Goal: Task Accomplishment & Management: Manage account settings

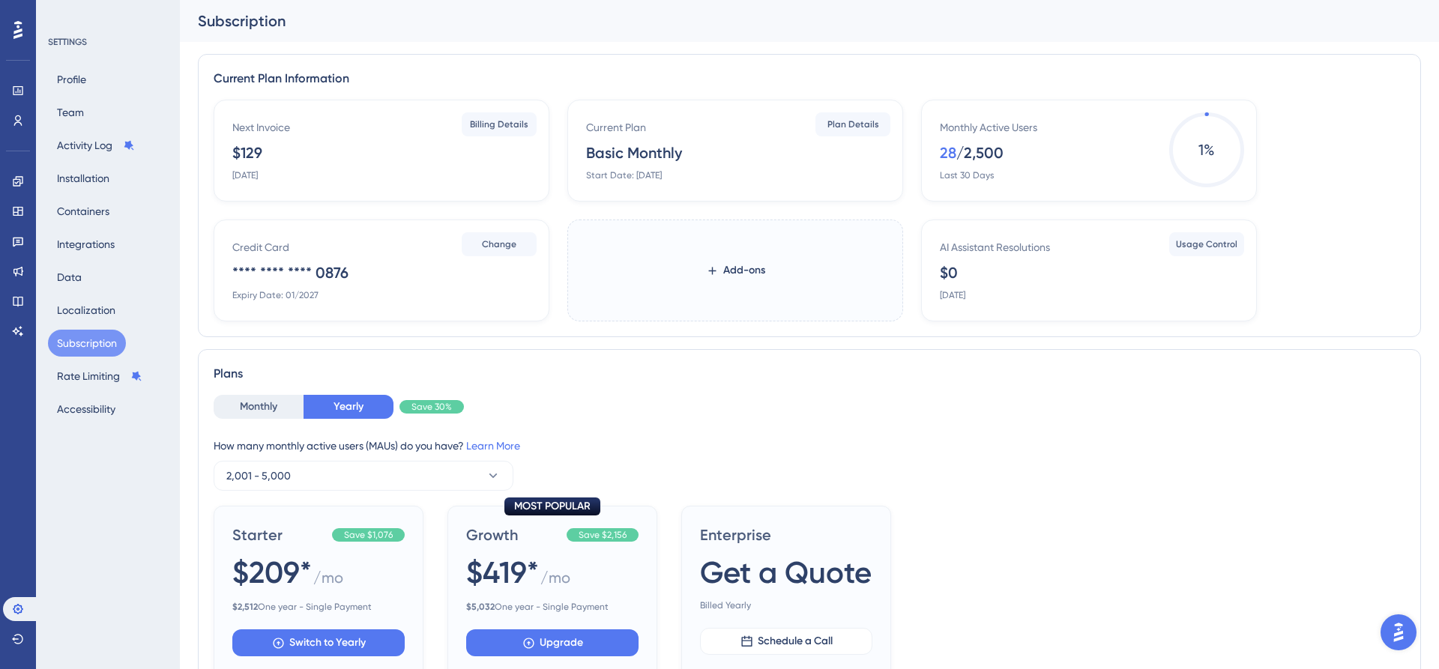
click at [636, 37] on div "Subscription" at bounding box center [809, 21] width 1259 height 42
click at [514, 43] on div "Current Plan Information Next Invoice $129 August 30, 2025 Billing Details Curr…" at bounding box center [809, 568] width 1223 height 1052
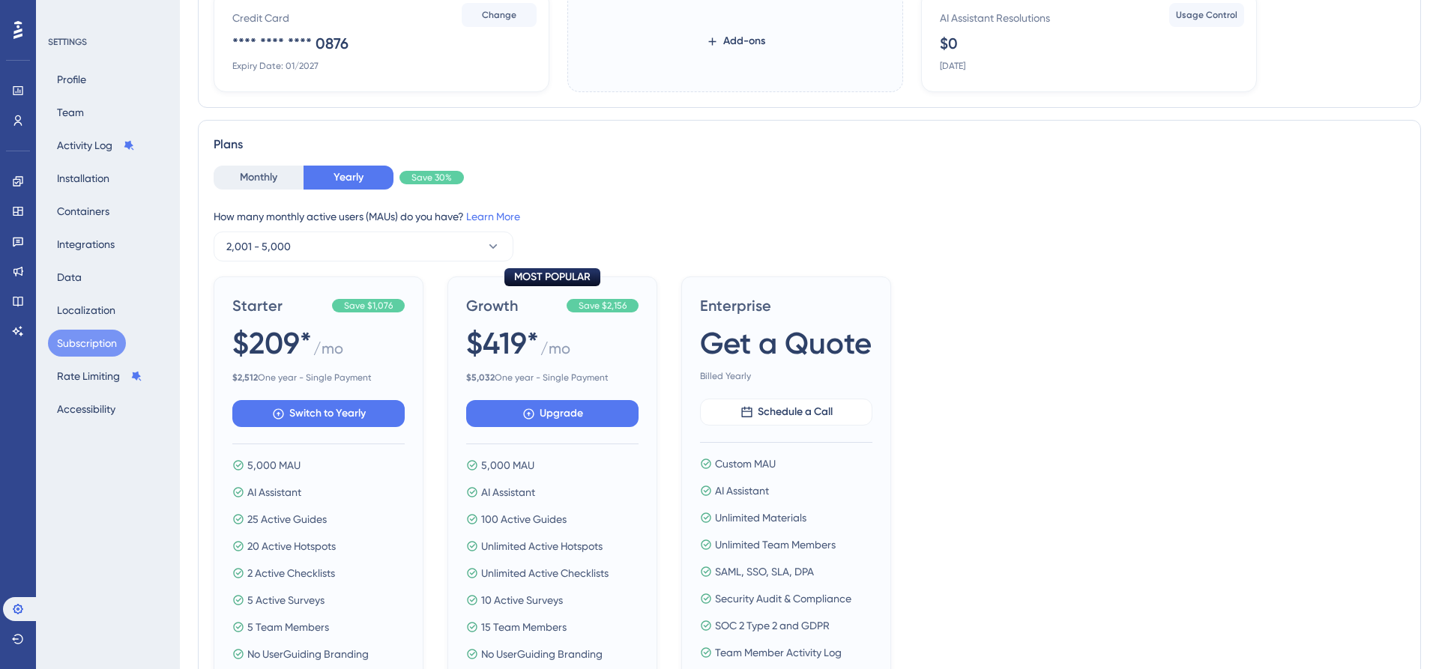
click at [295, 579] on span "2 Active Checklists" at bounding box center [291, 574] width 88 height 18
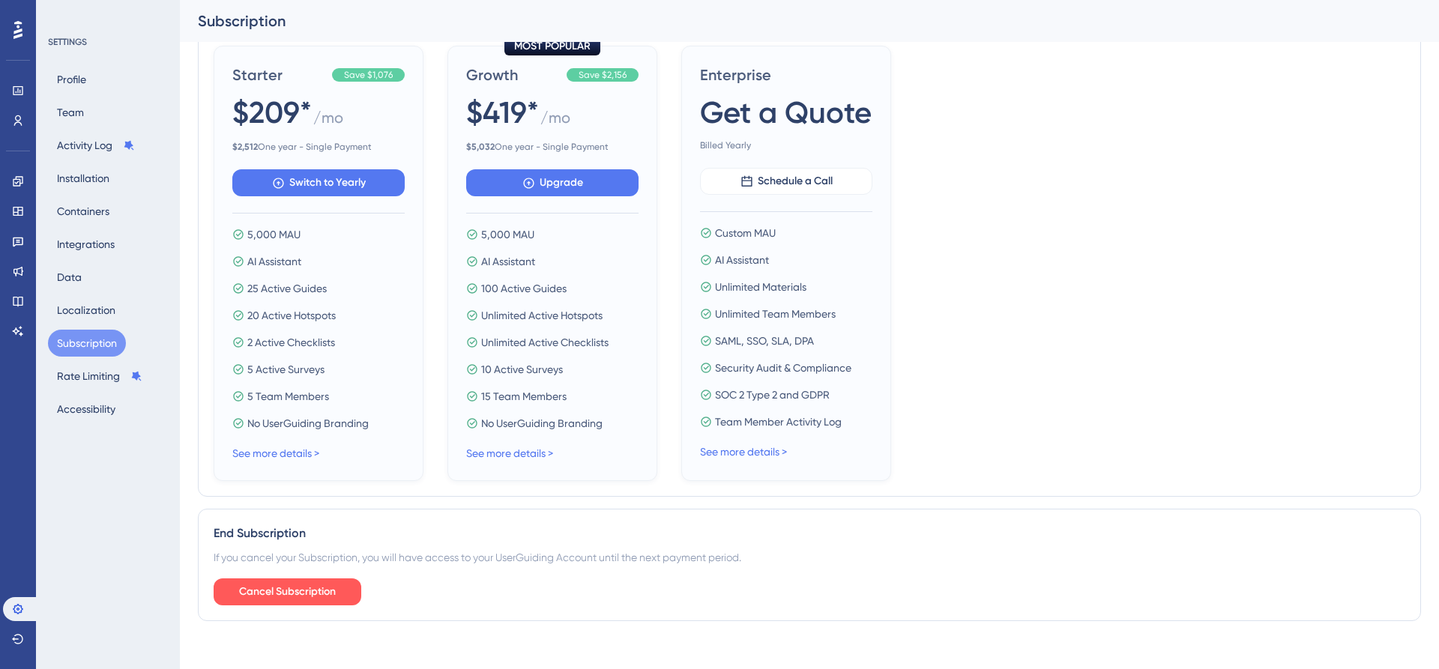
scroll to position [0, 0]
click at [296, 591] on span "Cancel Subscription" at bounding box center [287, 592] width 97 height 18
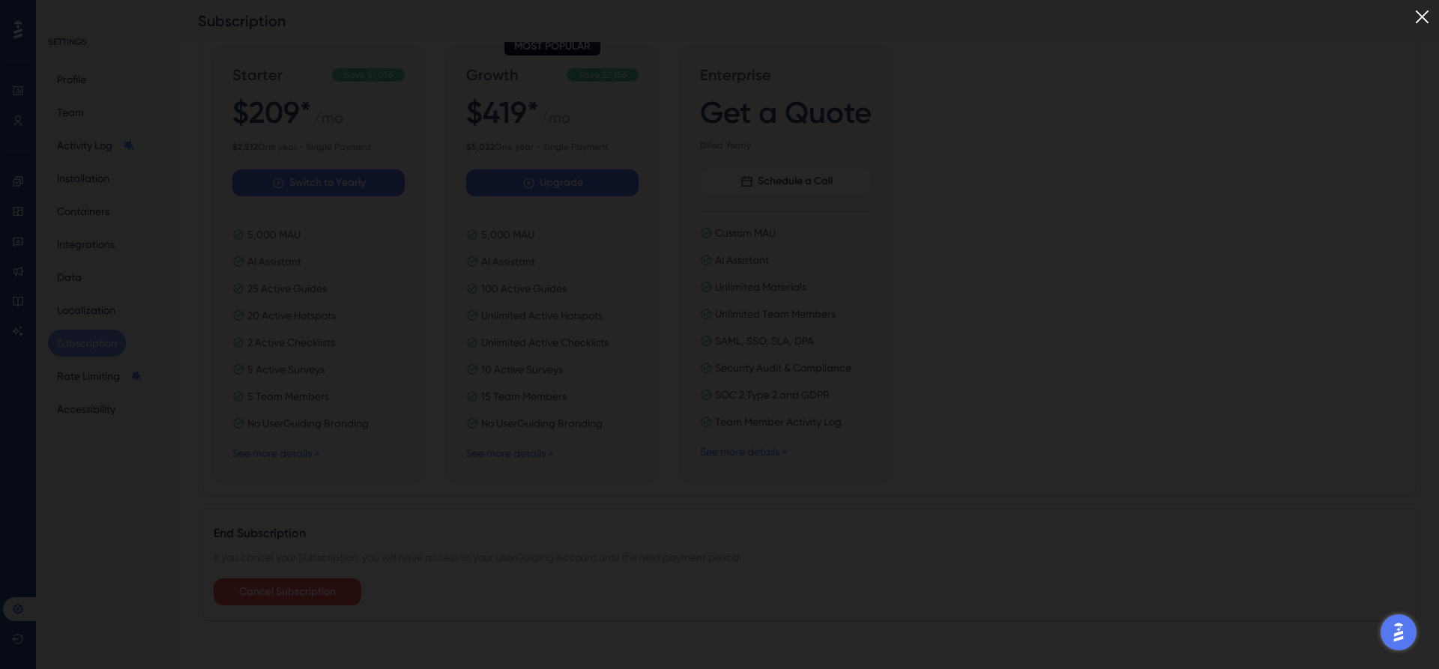
click at [1422, 17] on img at bounding box center [1422, 16] width 25 height 25
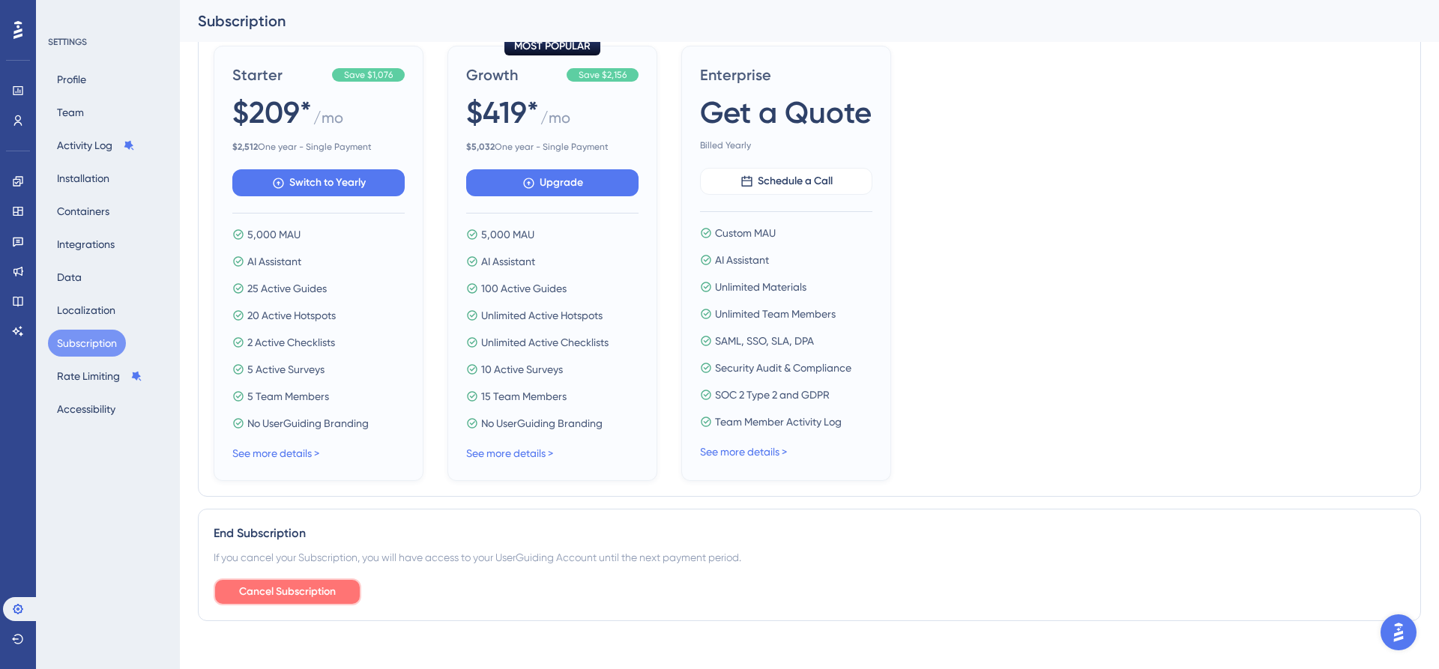
click at [332, 592] on span "Cancel Subscription" at bounding box center [287, 592] width 97 height 18
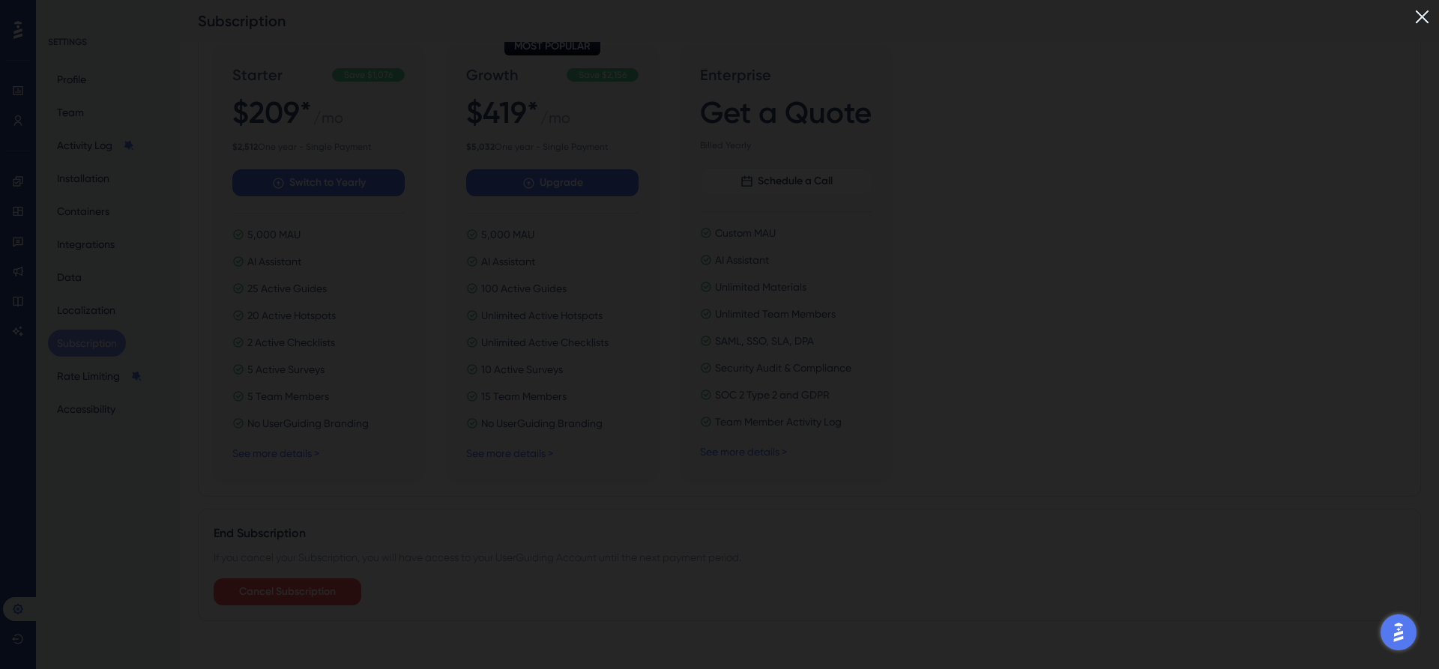
click at [1423, 21] on img at bounding box center [1422, 16] width 25 height 25
